Goal: Navigation & Orientation: Find specific page/section

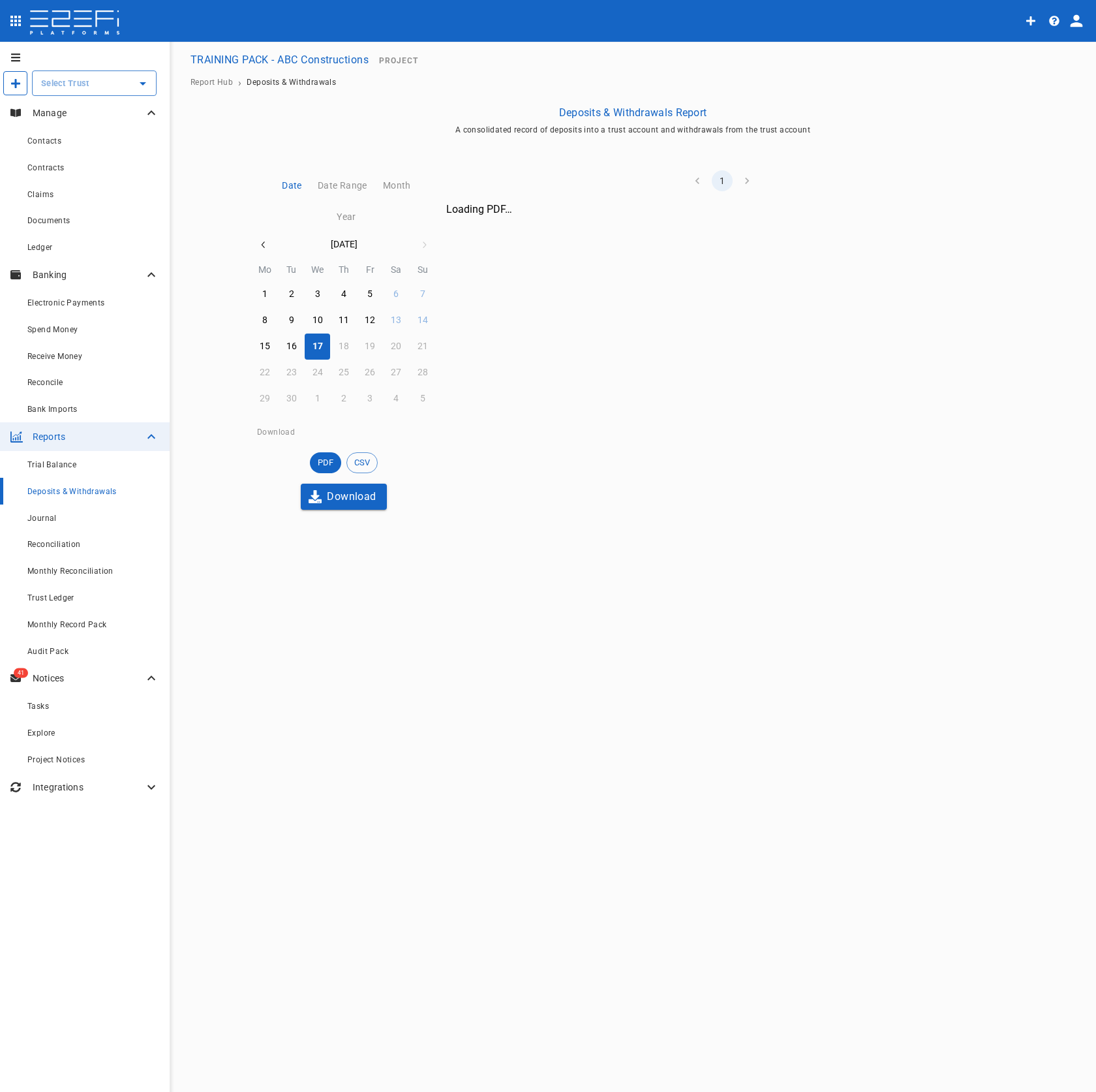
type input "TRAINING PACK - ABC Constructions"
click at [125, 84] on icon "Clear" at bounding box center [126, 84] width 8 height 8
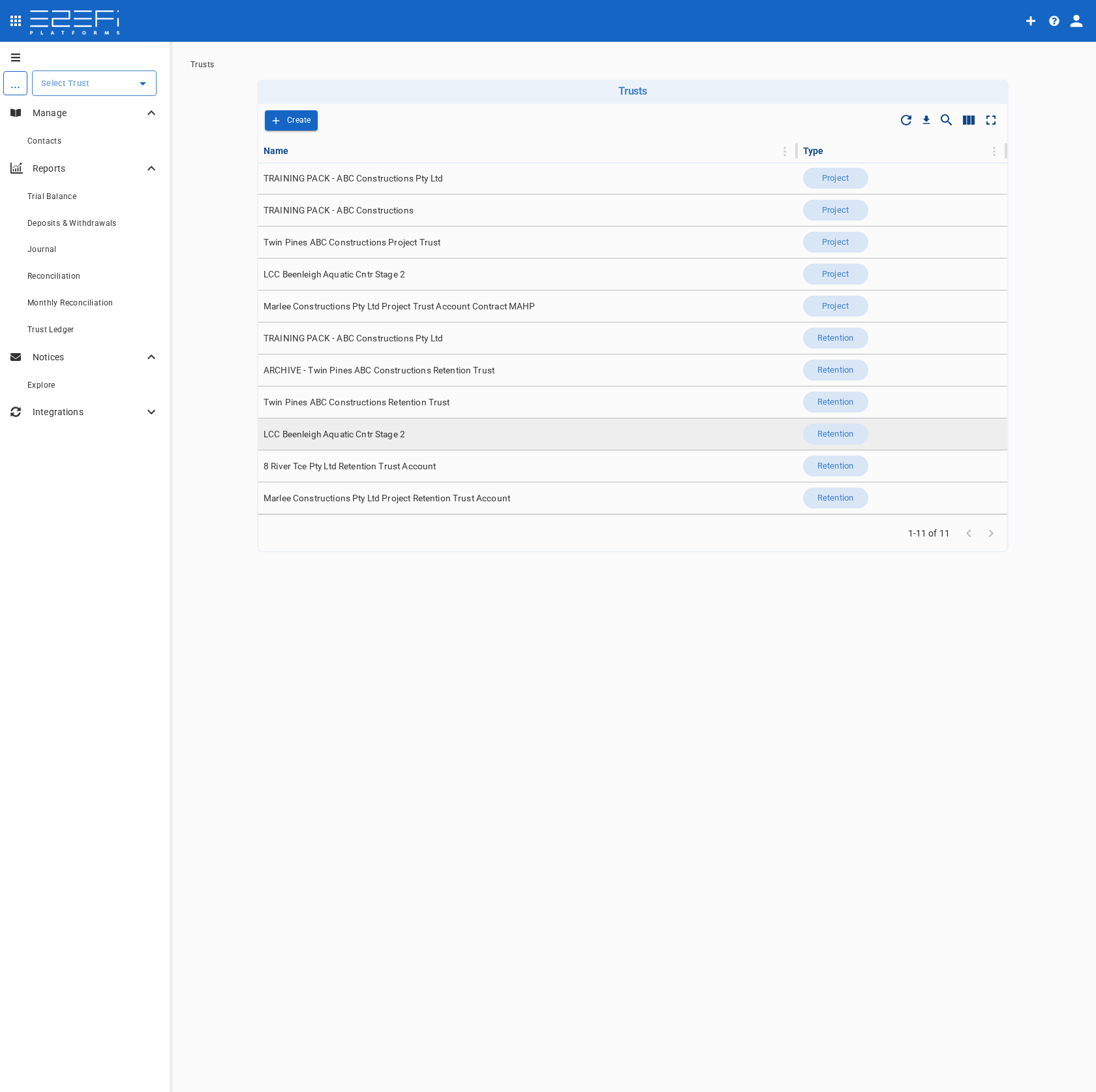
click at [394, 442] on td "LCC Beenleigh Aquatic Cntr Stage 2" at bounding box center [528, 434] width 539 height 31
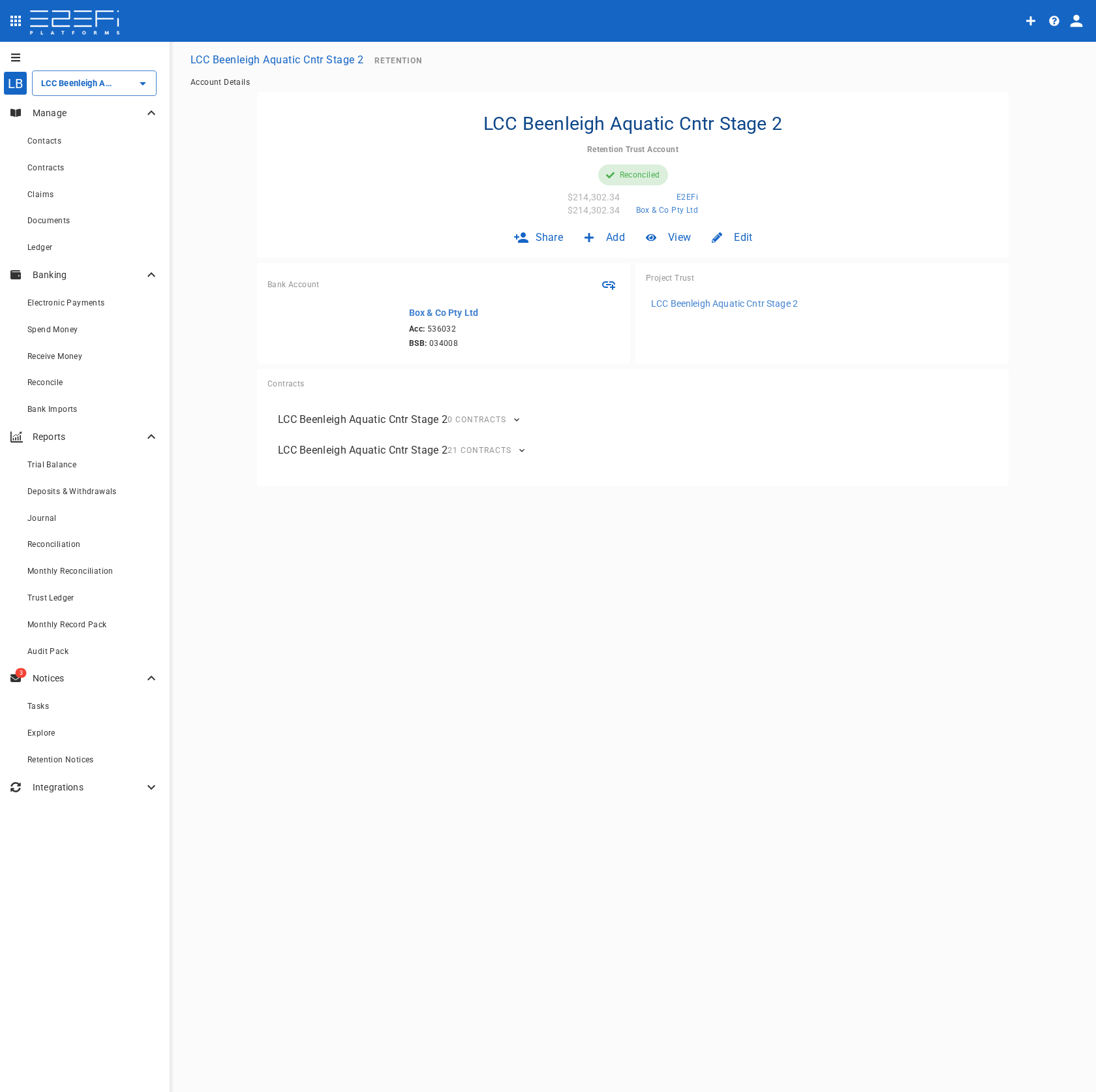
click at [687, 260] on div "Project Trust LCC Beenleigh Aquatic Cntr Stage 2" at bounding box center [819, 310] width 378 height 106
click at [704, 298] on p "LCC Beenleigh Aquatic Cntr Stage 2" at bounding box center [724, 304] width 147 height 13
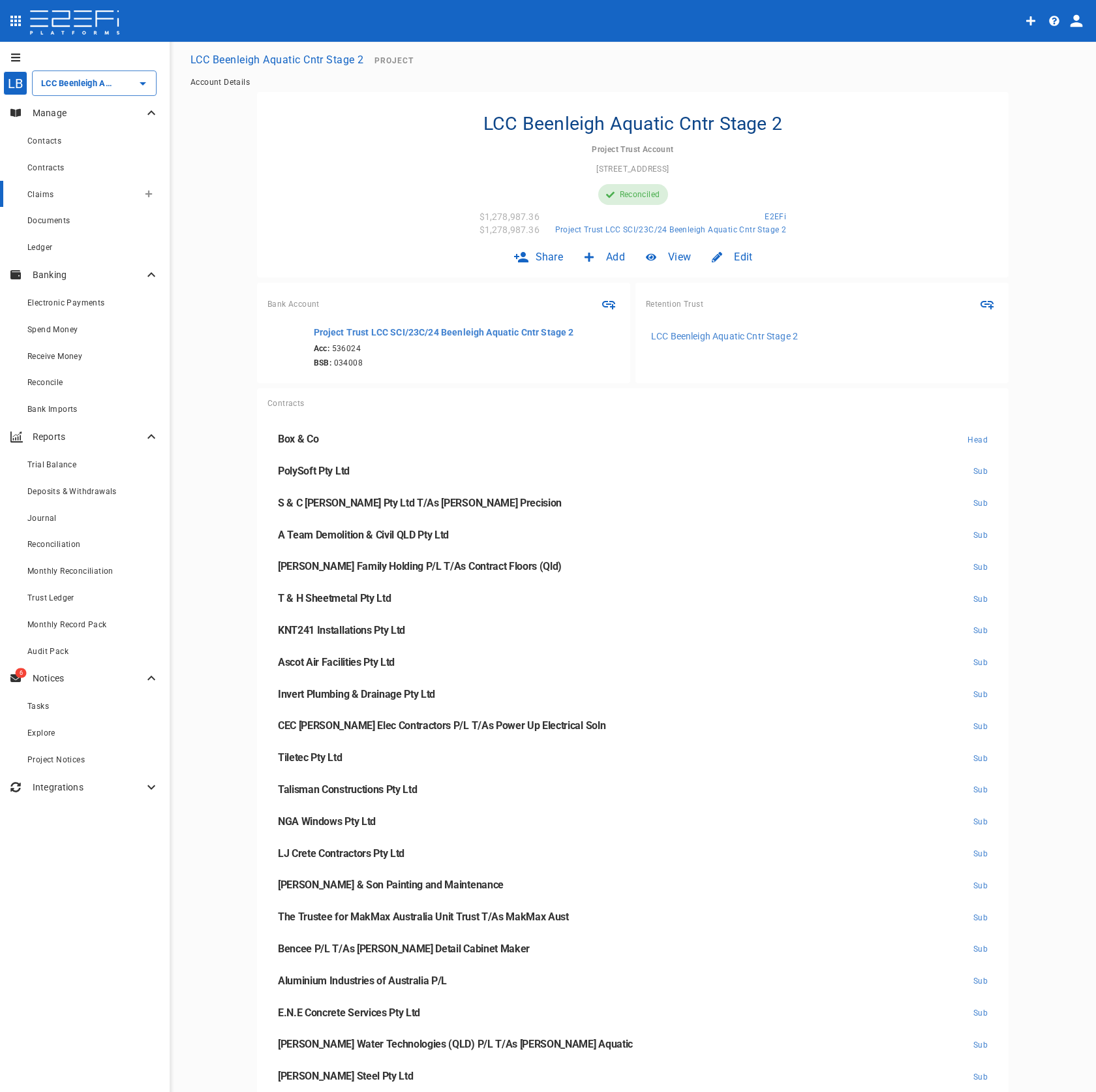
click at [58, 196] on div "Claims" at bounding box center [83, 194] width 111 height 16
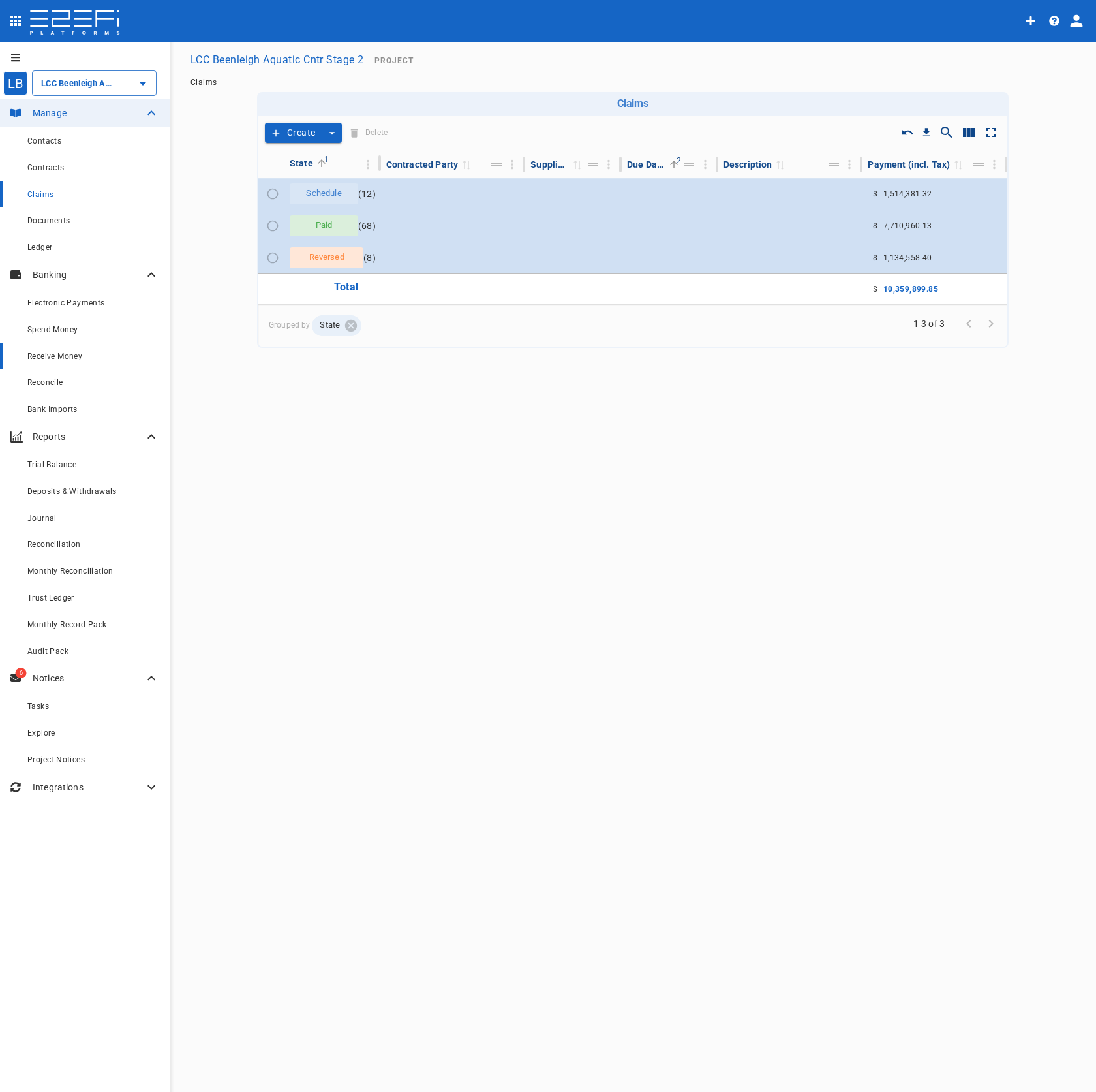
click at [91, 346] on link "Receive Money" at bounding box center [84, 356] width 169 height 27
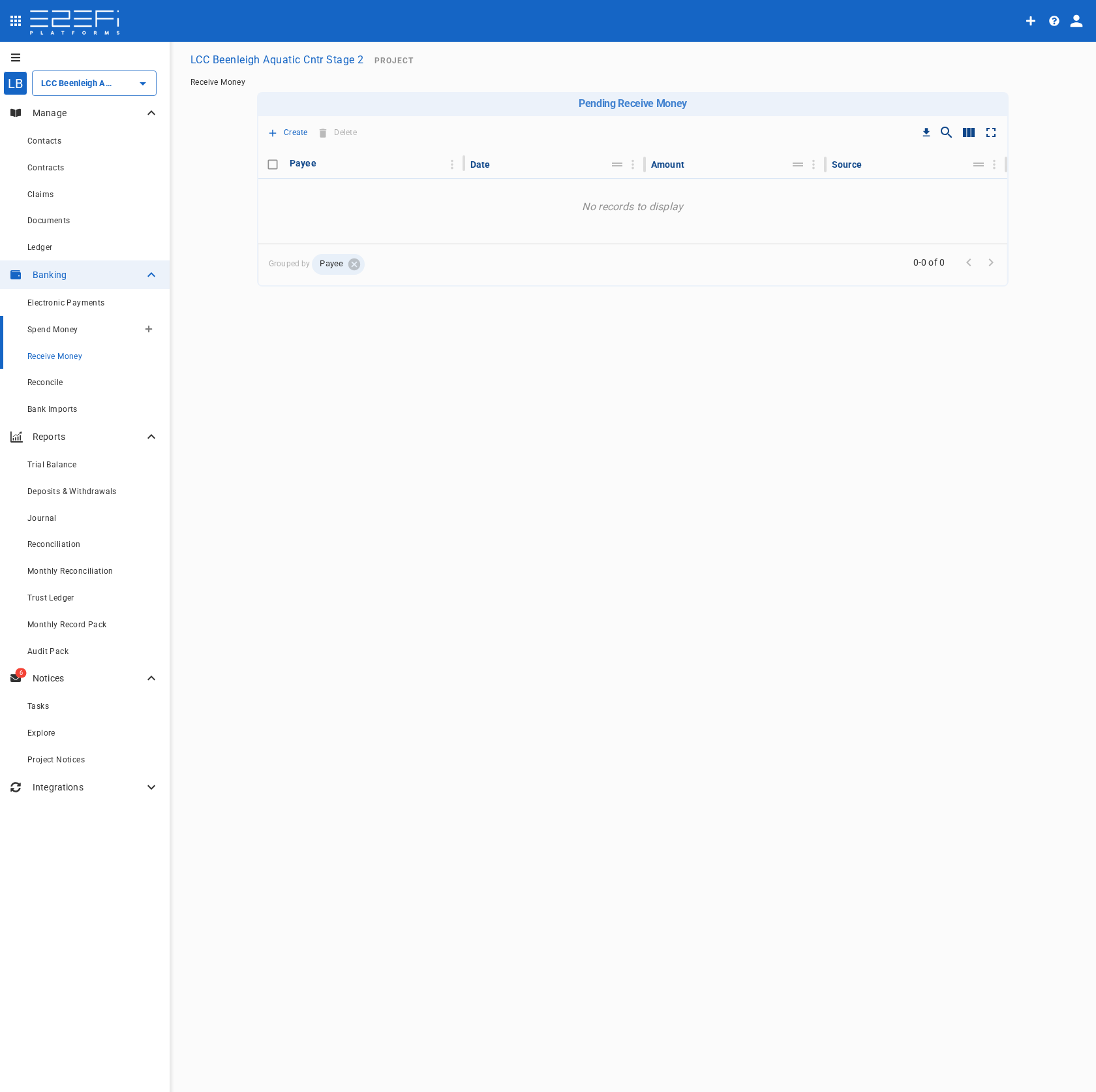
click at [86, 326] on div "Spend Money" at bounding box center [83, 329] width 111 height 16
click at [75, 247] on div "Ledger" at bounding box center [93, 247] width 132 height 16
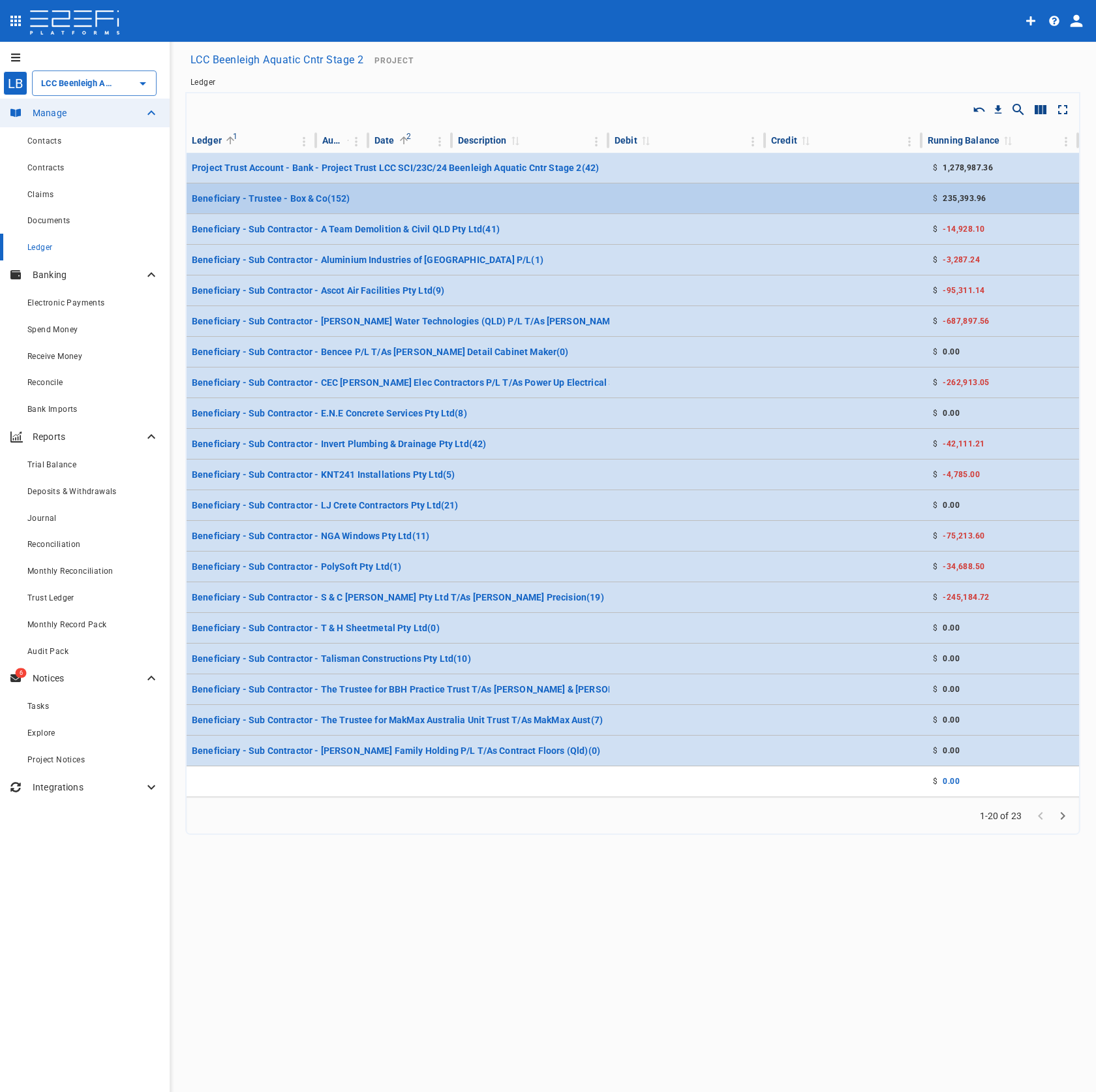
click at [670, 202] on td at bounding box center [688, 198] width 157 height 30
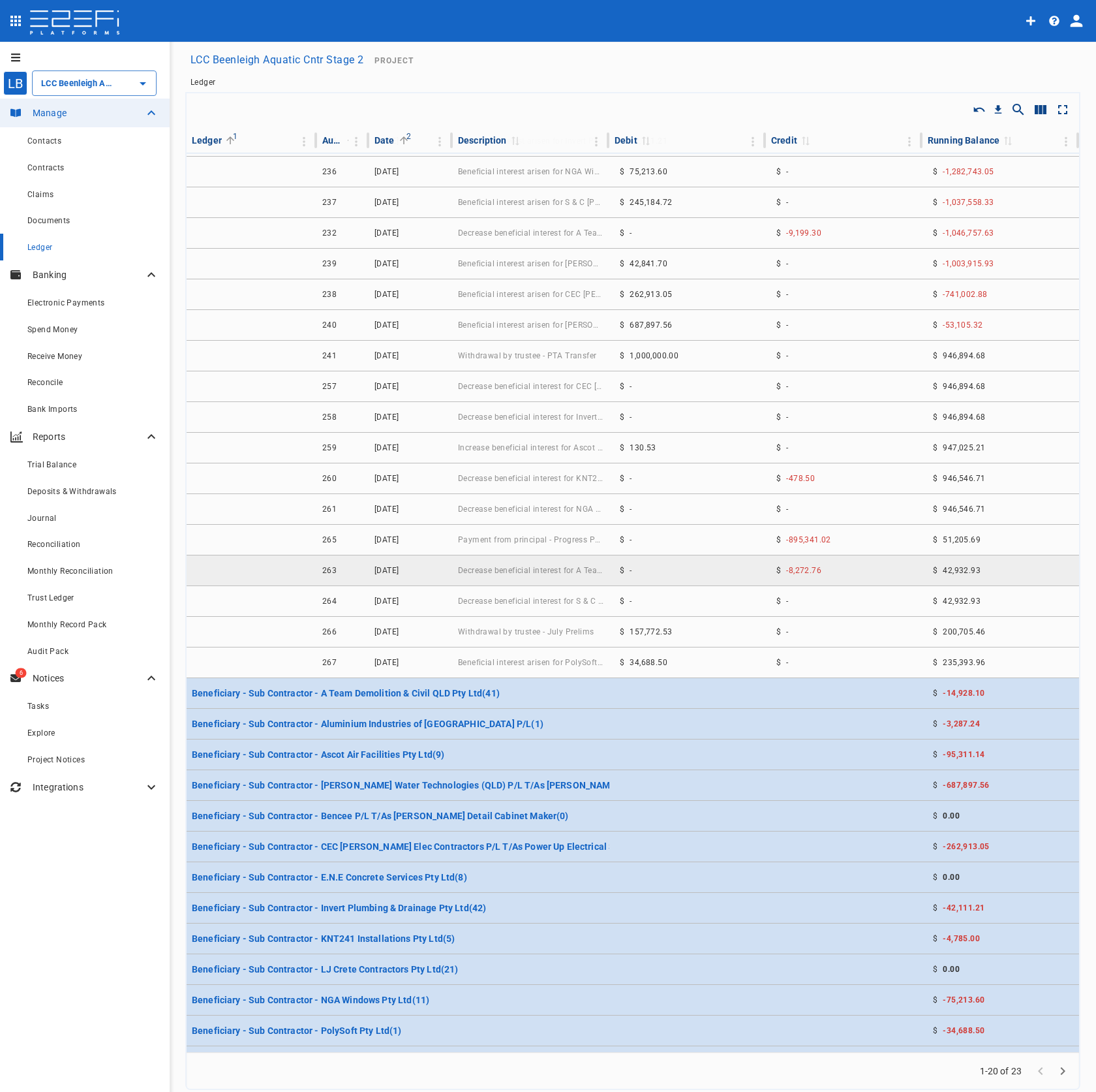
scroll to position [4199, 0]
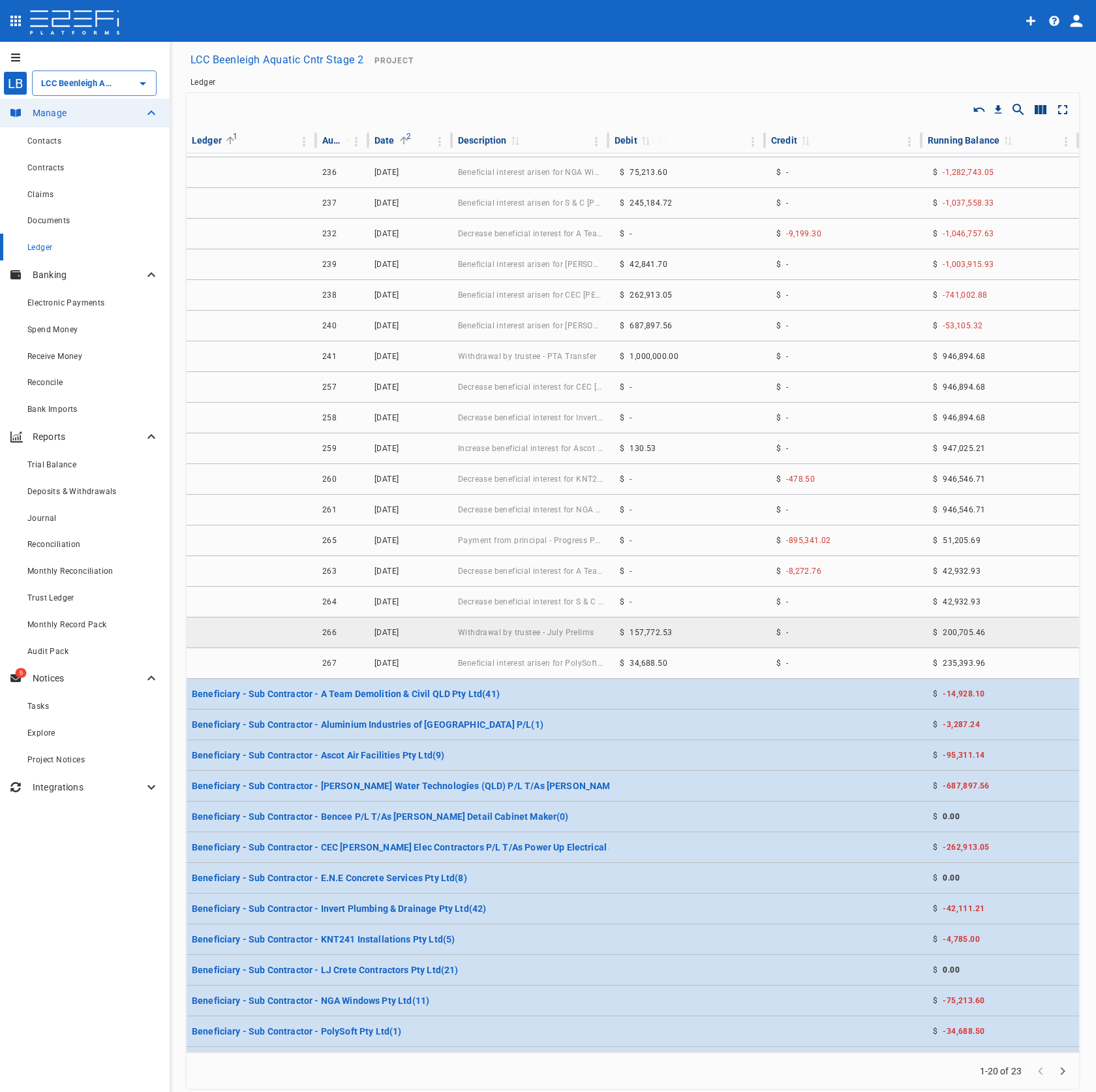
click at [653, 637] on div "$ 157,772.53" at bounding box center [646, 632] width 63 height 19
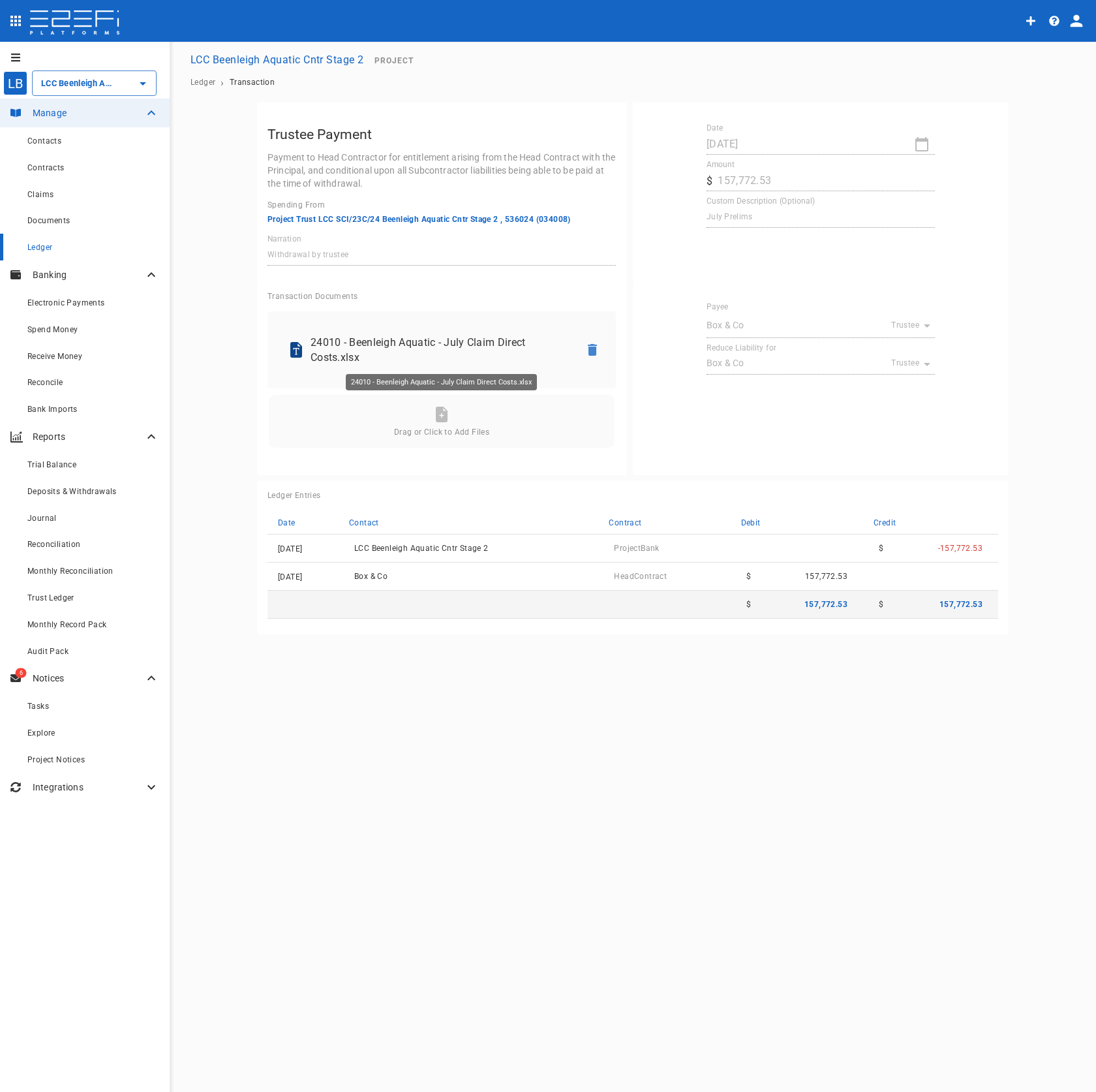
click at [402, 347] on p "24010 - Beenleigh Aquatic - July Claim Direct Costs.xlsx" at bounding box center [440, 349] width 258 height 30
click at [986, 181] on div "Date [DATE] Amount ​ $ 157,772.53 Custom Description (Optional) July Prelims x" at bounding box center [821, 175] width 355 height 104
